Goal: Task Accomplishment & Management: Use online tool/utility

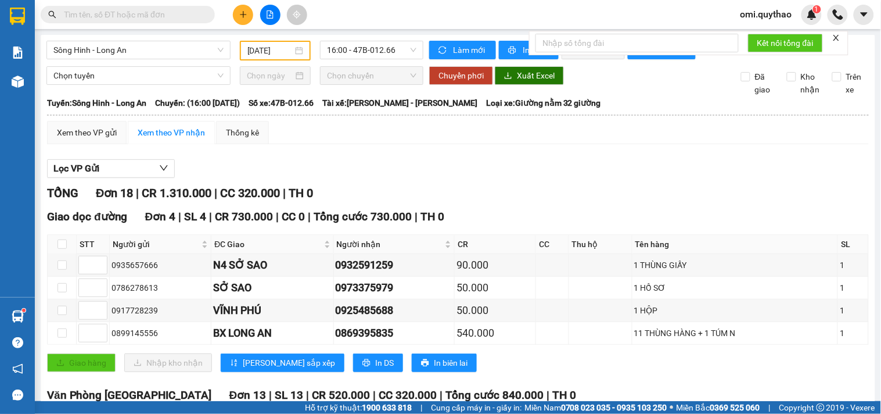
scroll to position [508, 0]
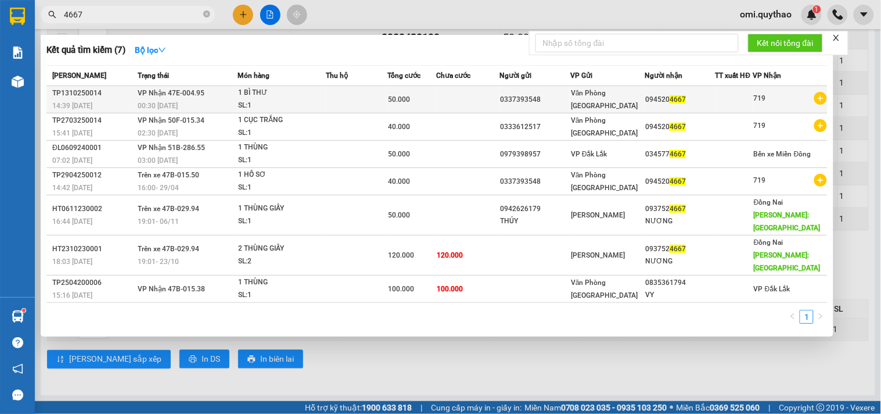
type input "4667"
click at [581, 92] on td "Văn Phòng [GEOGRAPHIC_DATA]" at bounding box center [607, 99] width 74 height 27
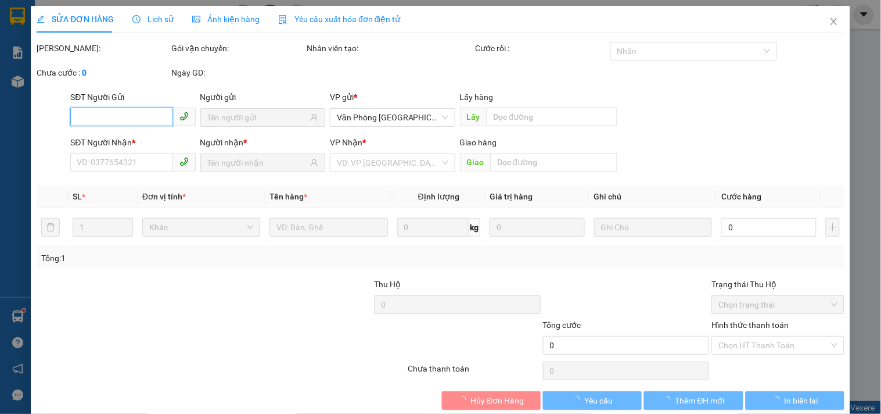
type input "0337393548"
type input "0945204667"
type input "50.000"
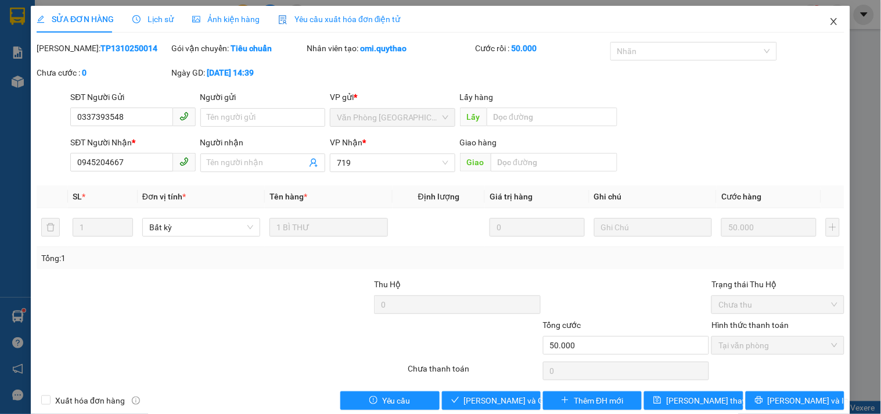
click at [829, 24] on icon "close" at bounding box center [833, 21] width 9 height 9
click at [816, 24] on div "omi.quythao 1" at bounding box center [776, 15] width 91 height 20
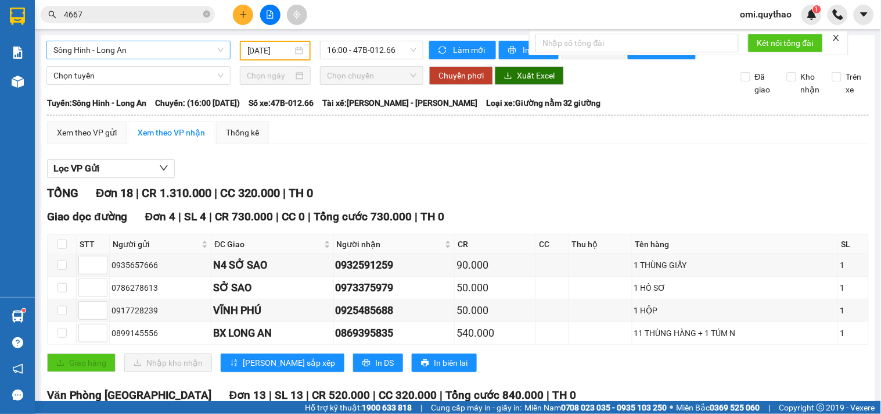
click at [169, 48] on span "Sông Hinh - Long An" at bounding box center [138, 49] width 170 height 17
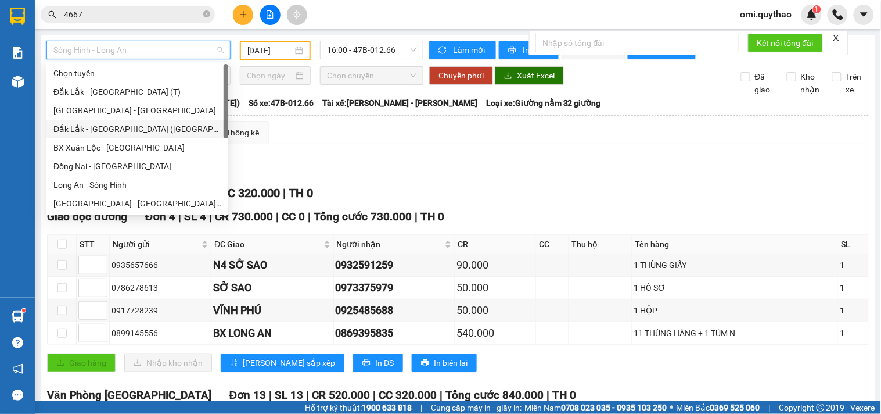
scroll to position [163, 0]
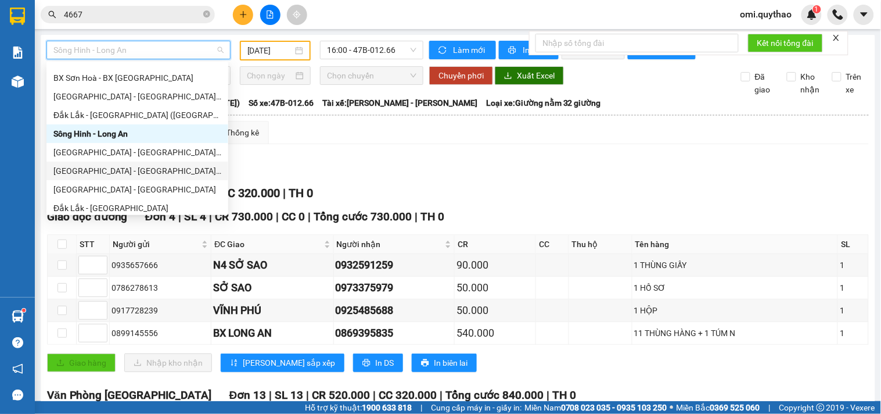
click at [126, 169] on div "[GEOGRAPHIC_DATA] - [GEOGRAPHIC_DATA] ([GEOGRAPHIC_DATA] - [GEOGRAPHIC_DATA] cũ)" at bounding box center [137, 170] width 168 height 13
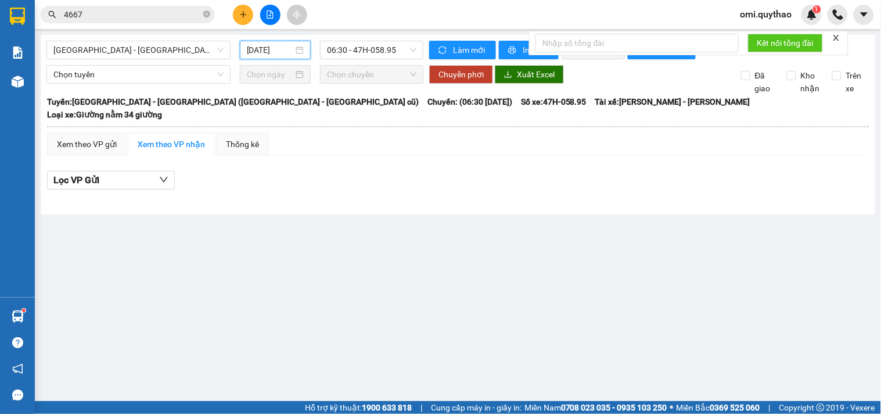
click at [274, 52] on input "[DATE]" at bounding box center [270, 50] width 47 height 13
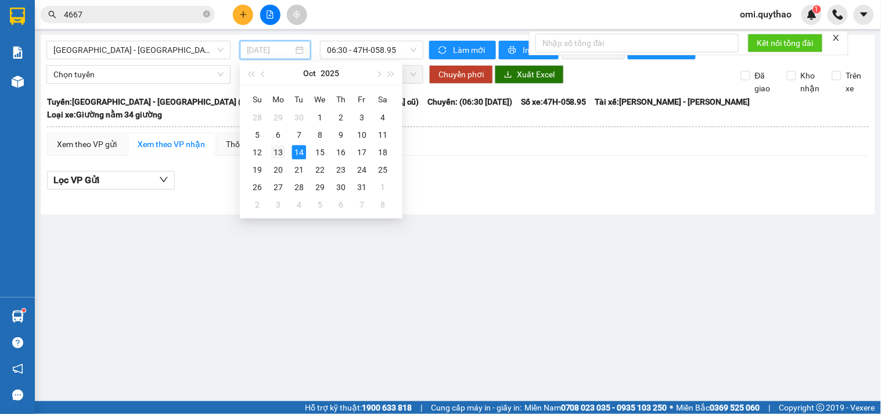
click at [271, 150] on div "13" at bounding box center [278, 152] width 14 height 14
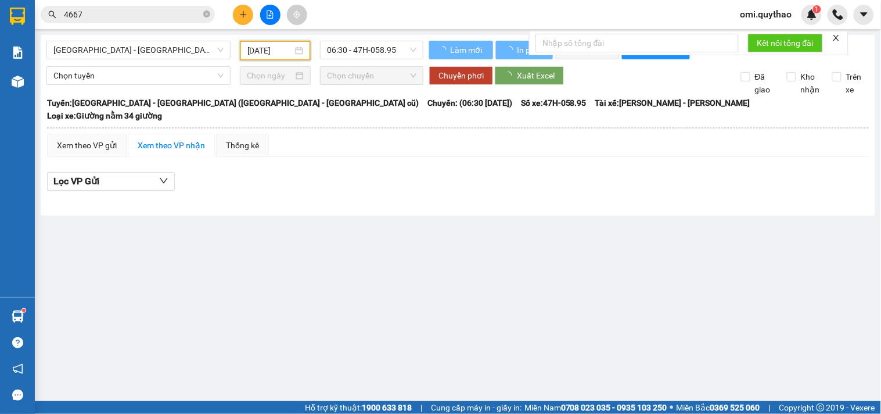
click at [281, 53] on input "[DATE]" at bounding box center [270, 50] width 46 height 13
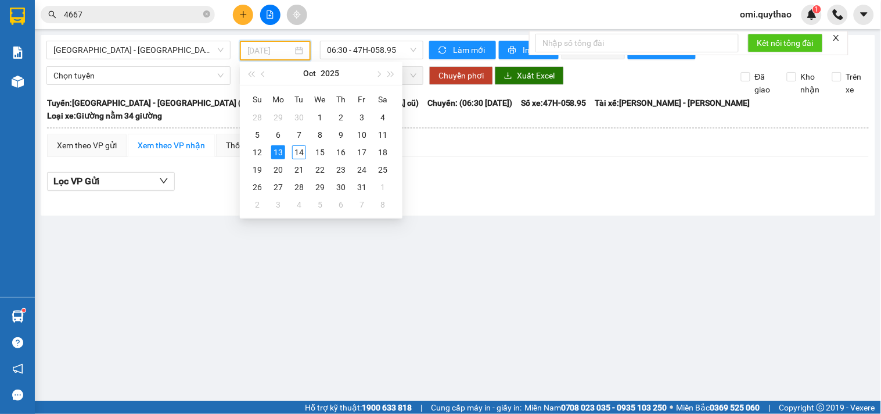
type input "[DATE]"
click at [357, 53] on span "06:30 - 47H-058.95" at bounding box center [371, 49] width 89 height 17
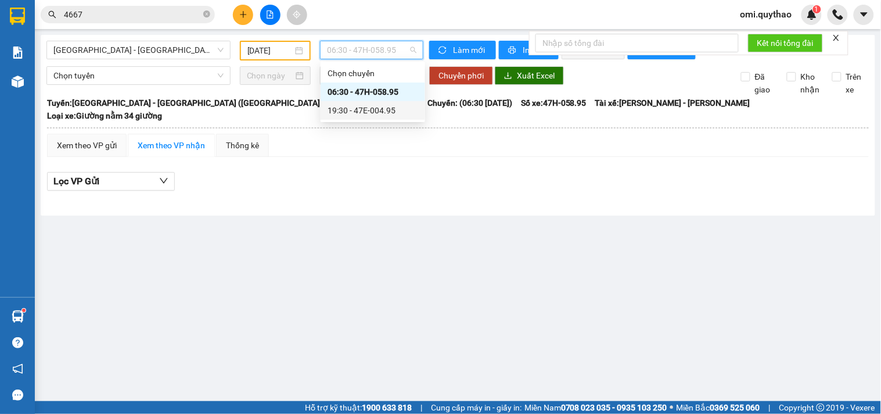
click at [398, 115] on div "19:30 - 47E-004.95" at bounding box center [373, 110] width 91 height 13
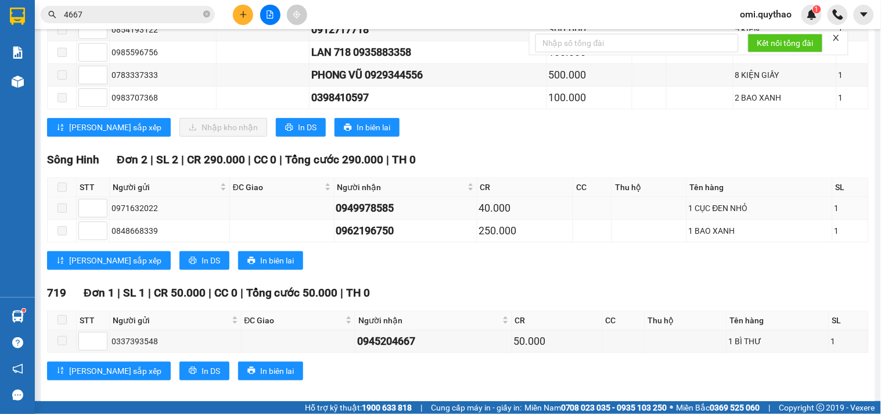
scroll to position [1186, 0]
